Goal: Task Accomplishment & Management: Manage account settings

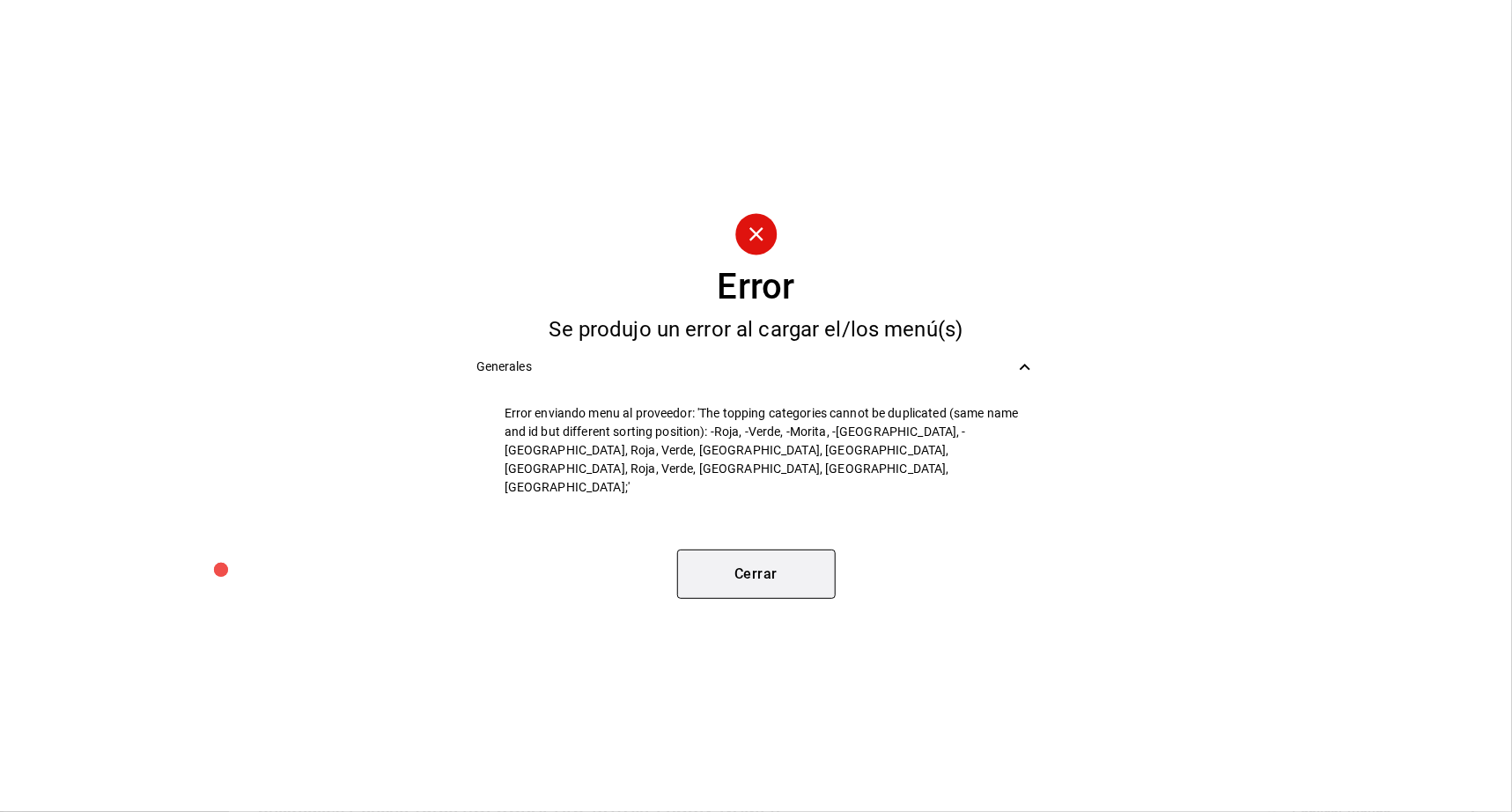
click at [771, 573] on button "Cerrar" at bounding box center [756, 574] width 158 height 50
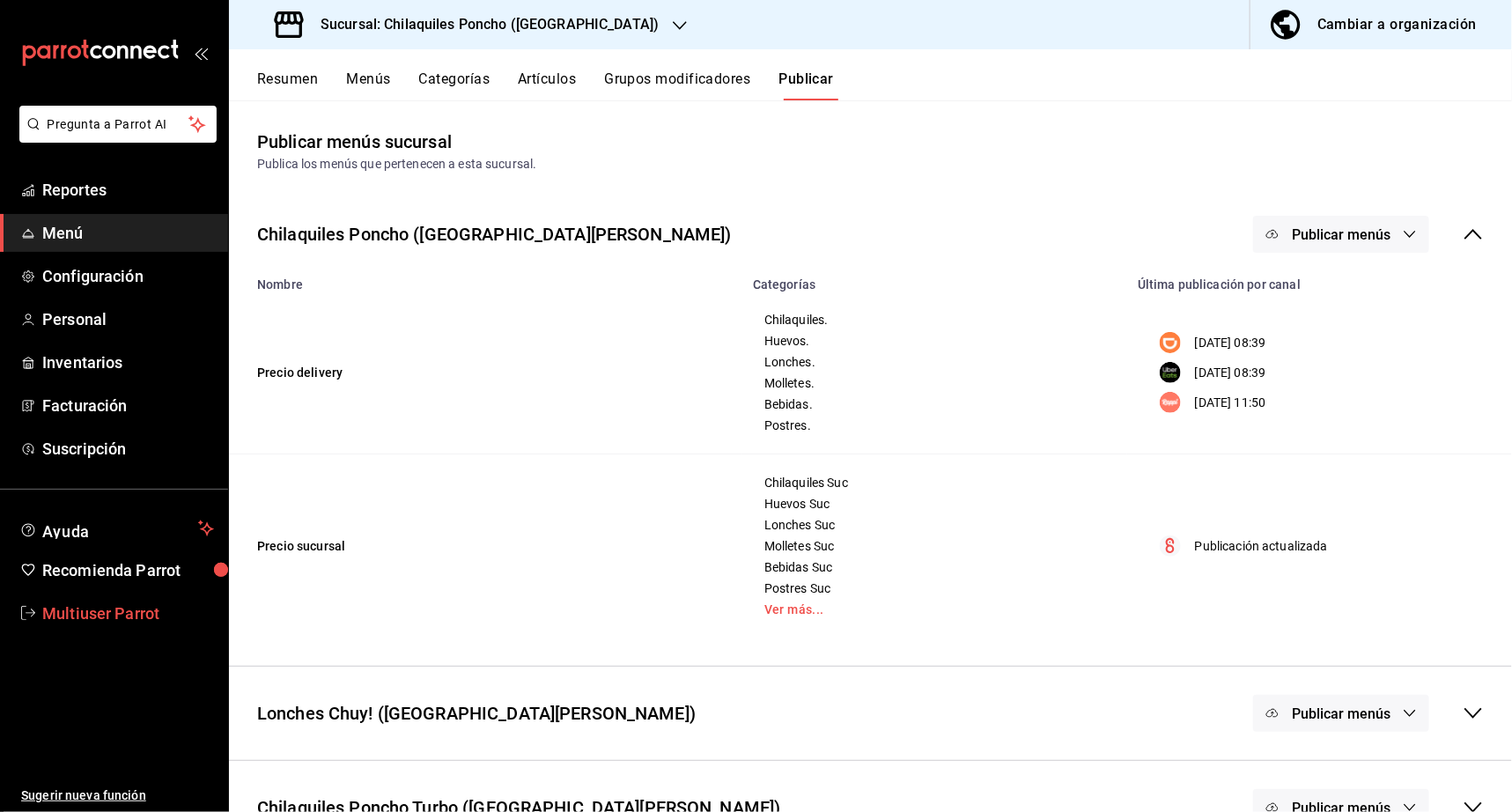
click at [123, 612] on span "Multiuser Parrot" at bounding box center [127, 613] width 172 height 23
